Goal: Find contact information: Find contact information

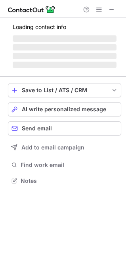
scroll to position [192, 126]
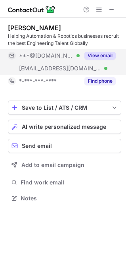
click at [105, 54] on button "View email" at bounding box center [100, 56] width 31 height 8
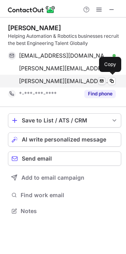
scroll to position [205, 126]
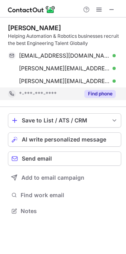
click at [102, 93] on button "Find phone" at bounding box center [100, 94] width 31 height 8
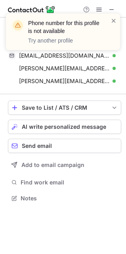
scroll to position [4, 4]
click at [115, 20] on span at bounding box center [114, 21] width 6 height 8
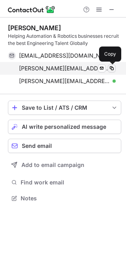
click at [109, 68] on span at bounding box center [112, 68] width 6 height 6
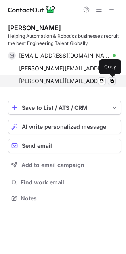
click at [116, 80] on button at bounding box center [112, 81] width 8 height 8
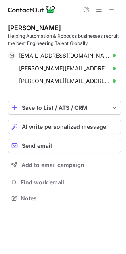
scroll to position [192, 126]
drag, startPoint x: 113, startPoint y: 7, endPoint x: 61, endPoint y: 11, distance: 52.2
click at [113, 8] on span at bounding box center [112, 9] width 6 height 6
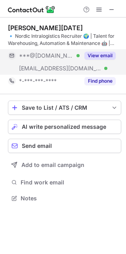
click at [96, 54] on button "View email" at bounding box center [100, 56] width 31 height 8
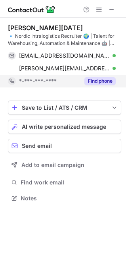
click at [101, 79] on button "Find phone" at bounding box center [100, 81] width 31 height 8
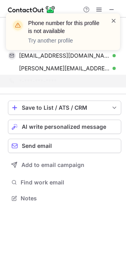
click at [114, 19] on span at bounding box center [114, 21] width 6 height 8
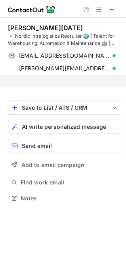
scroll to position [180, 126]
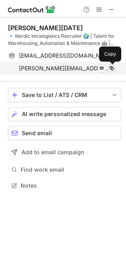
click at [111, 67] on span at bounding box center [112, 68] width 6 height 6
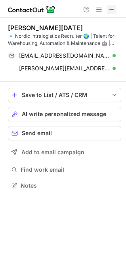
click at [114, 10] on span at bounding box center [112, 9] width 6 height 6
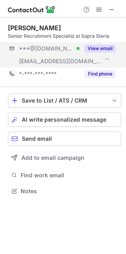
scroll to position [185, 126]
click at [100, 45] on button "View email" at bounding box center [100, 49] width 31 height 8
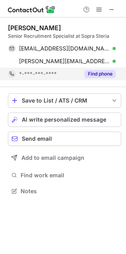
click at [99, 74] on button "Find phone" at bounding box center [100, 74] width 31 height 8
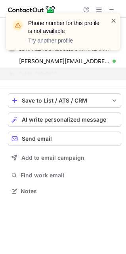
click at [116, 18] on span at bounding box center [114, 21] width 6 height 8
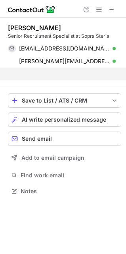
scroll to position [173, 126]
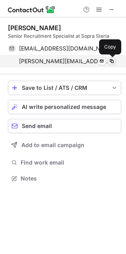
click at [111, 60] on span at bounding box center [112, 61] width 6 height 6
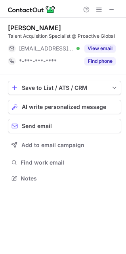
scroll to position [4, 4]
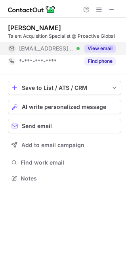
click at [109, 47] on button "View email" at bounding box center [100, 49] width 31 height 8
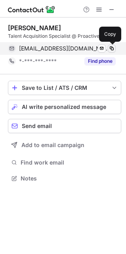
click at [111, 45] on button at bounding box center [112, 49] width 8 height 8
click at [111, 45] on span at bounding box center [112, 48] width 6 height 6
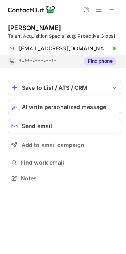
click at [100, 62] on button "Find phone" at bounding box center [100, 61] width 31 height 8
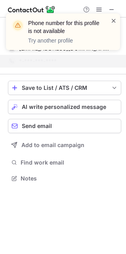
click at [115, 19] on span at bounding box center [114, 21] width 6 height 8
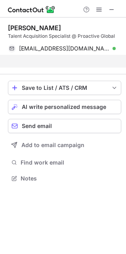
scroll to position [160, 126]
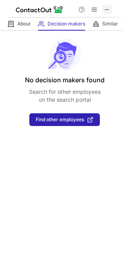
click at [109, 9] on span at bounding box center [107, 9] width 6 height 6
